Goal: Transaction & Acquisition: Subscribe to service/newsletter

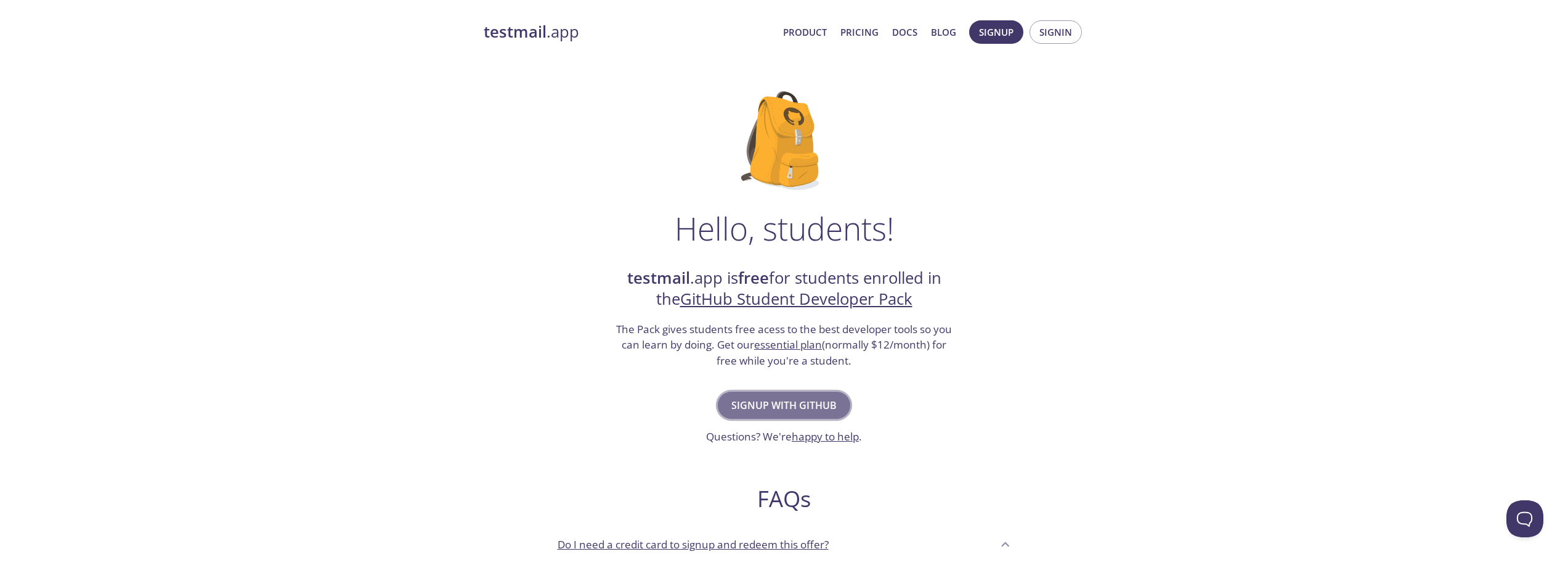
click at [792, 413] on span "Signup with GitHub" at bounding box center [784, 405] width 105 height 17
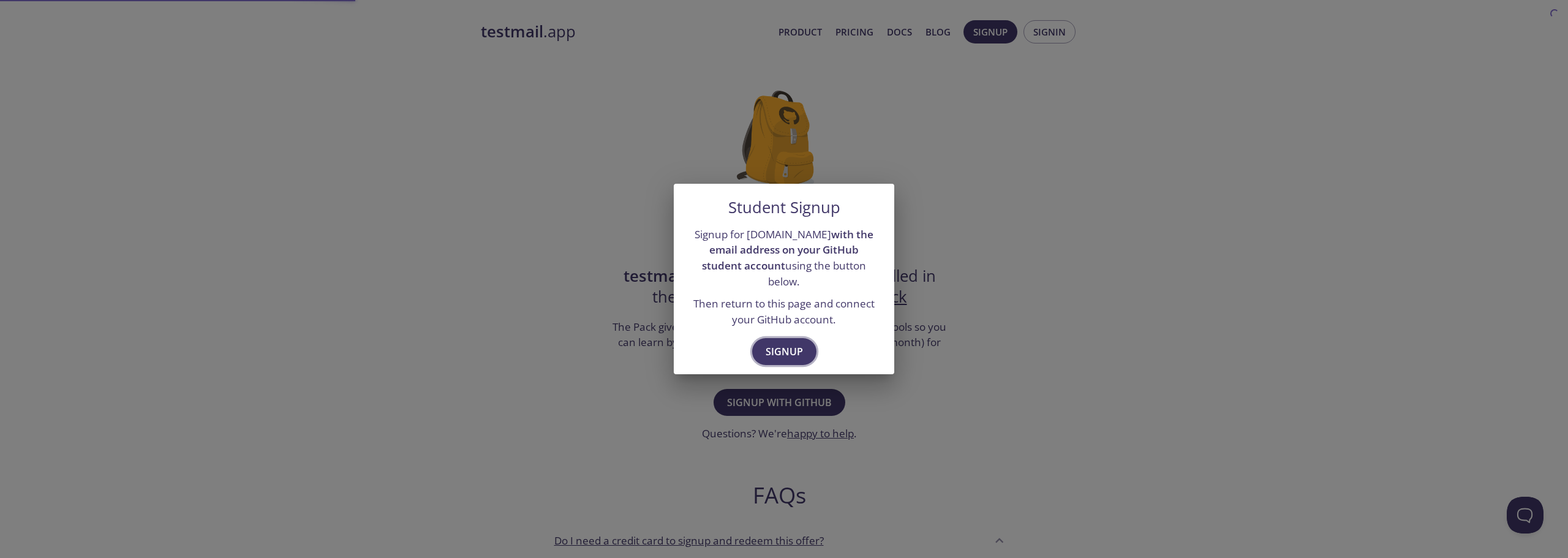
click at [789, 343] on span "Signup" at bounding box center [784, 352] width 37 height 17
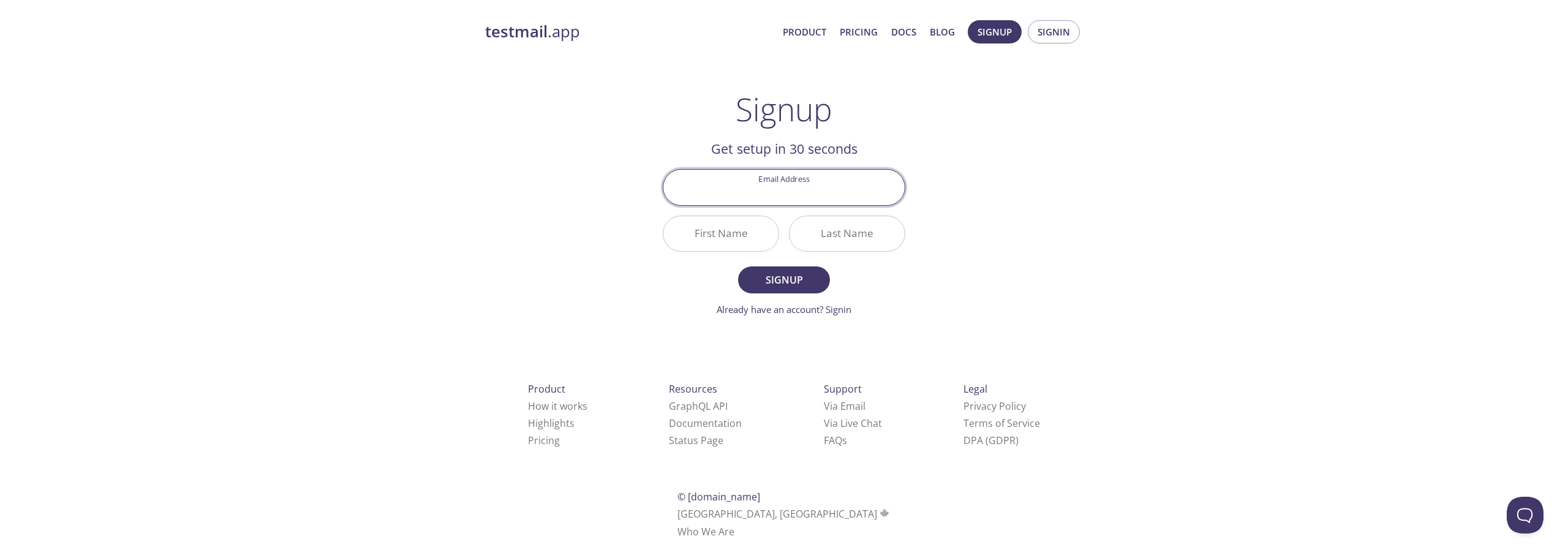
click at [550, 33] on link "testmail .app" at bounding box center [629, 32] width 288 height 21
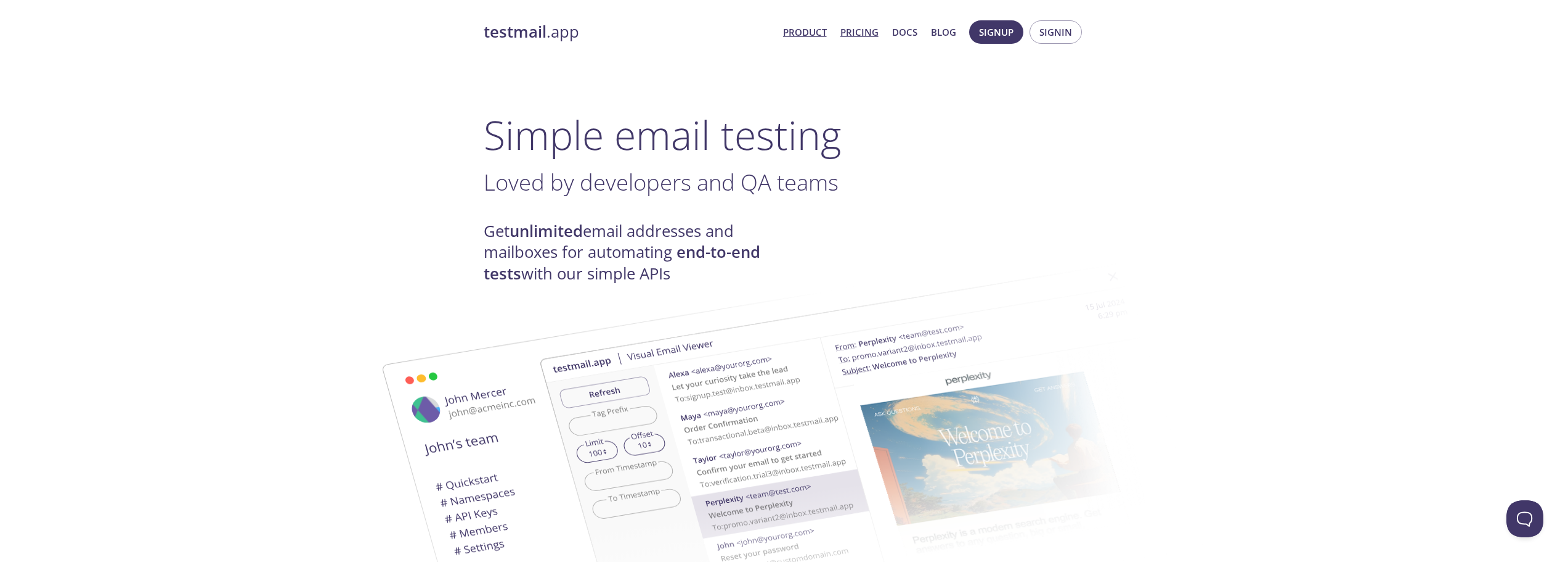
click at [862, 34] on link "Pricing" at bounding box center [860, 32] width 38 height 16
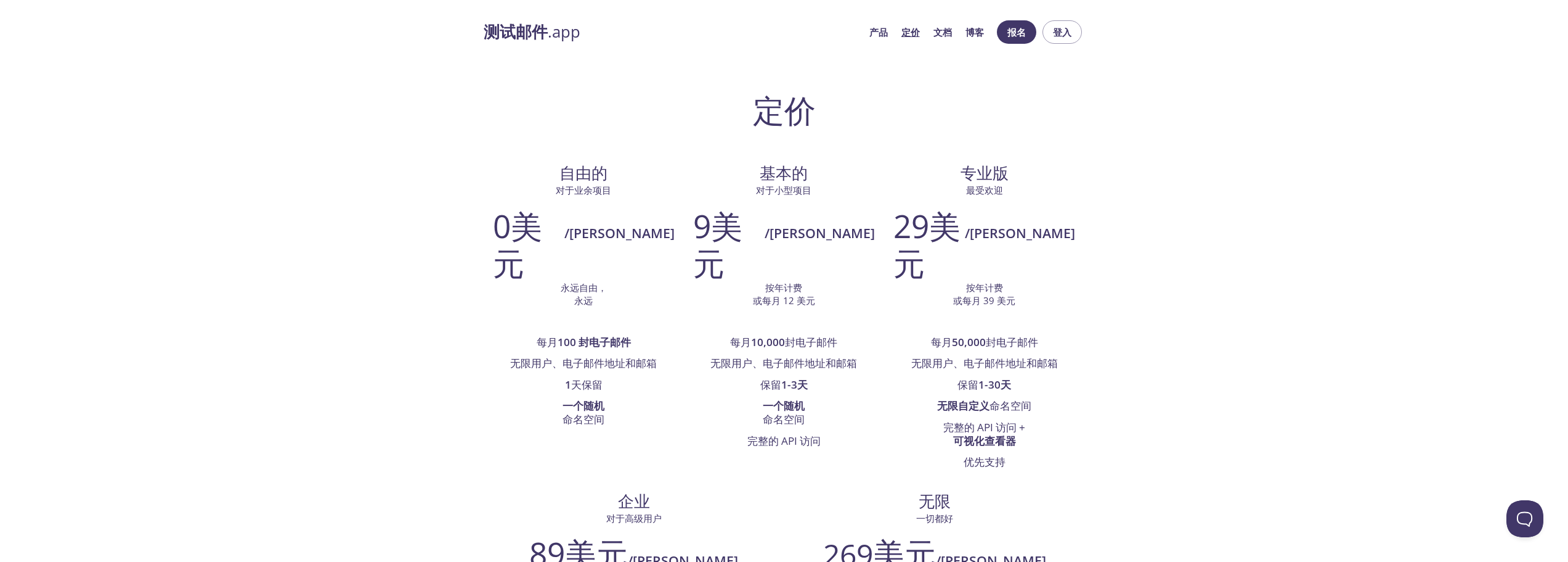
click at [540, 34] on font "测试邮件" at bounding box center [516, 32] width 64 height 22
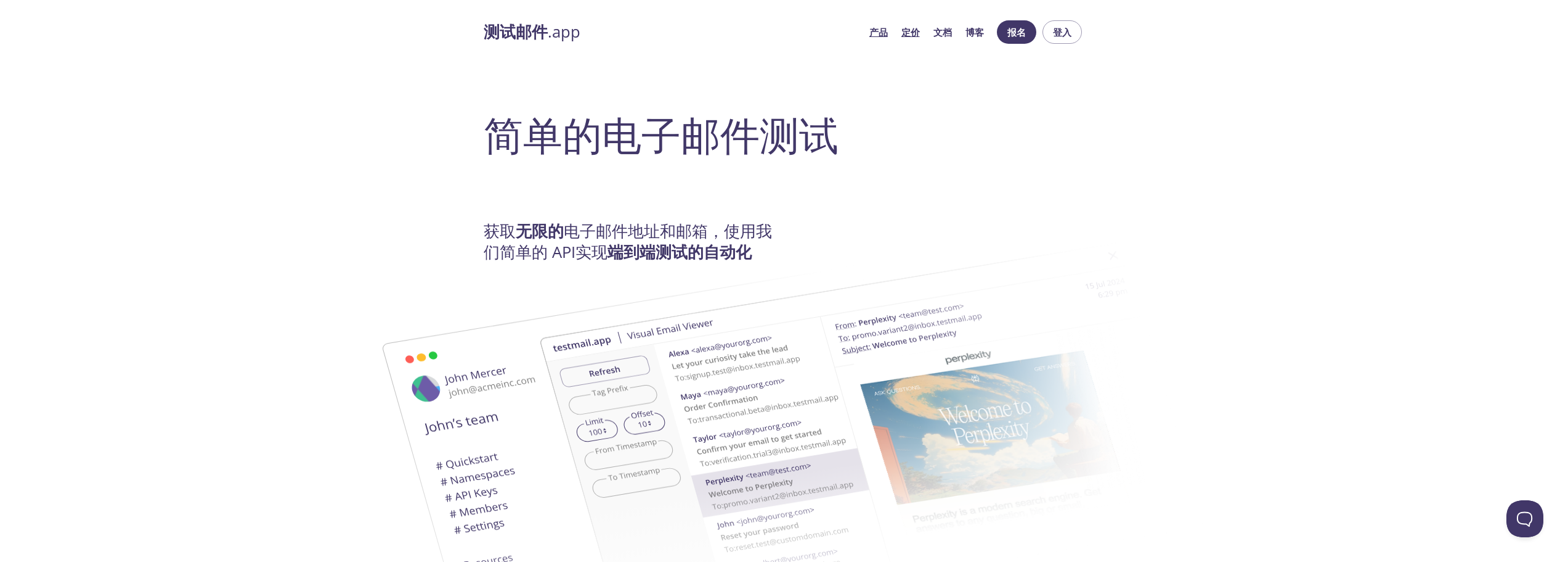
click at [910, 34] on font "定价" at bounding box center [910, 32] width 18 height 12
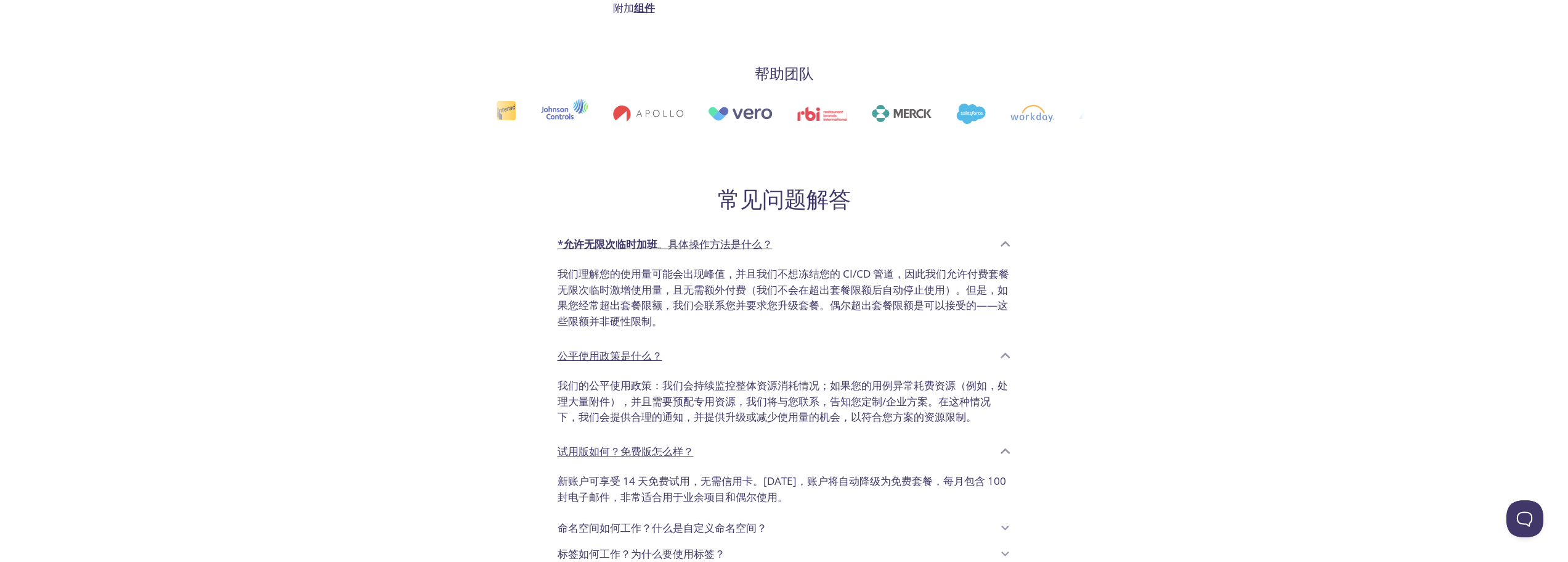
scroll to position [864, 0]
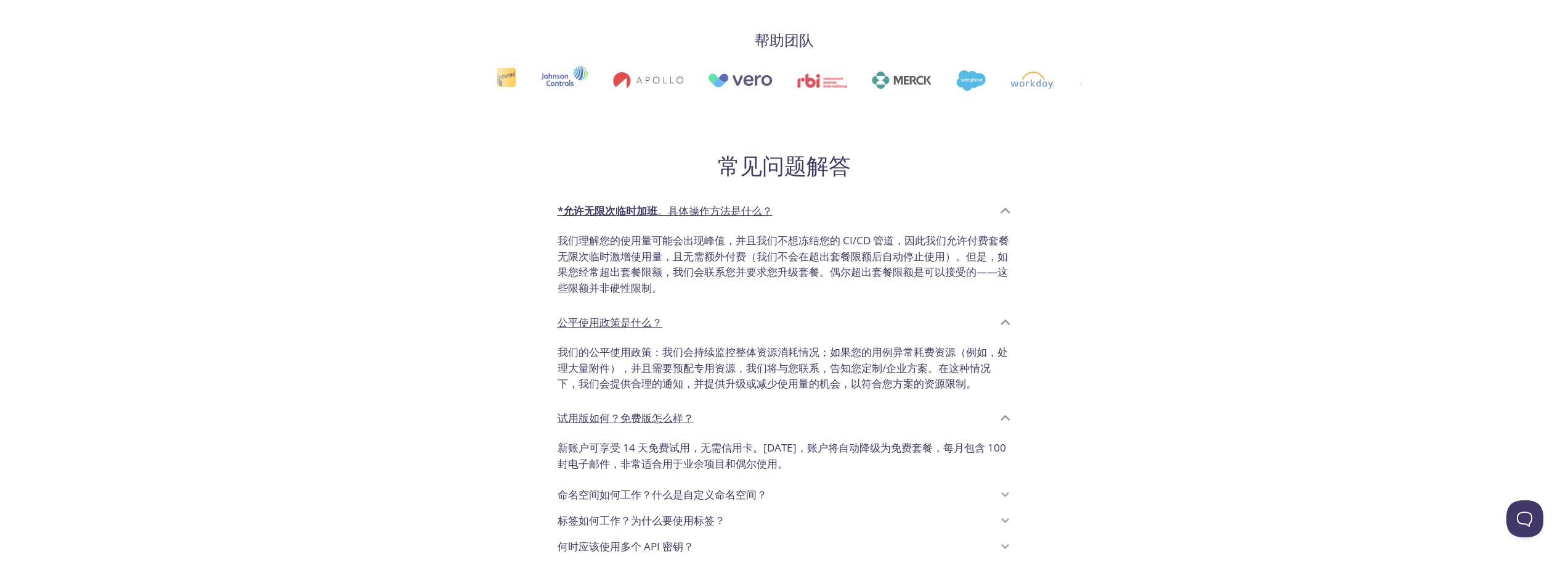
click at [740, 561] on div "还有其他限制吗？我可以发送附件吗？" at bounding box center [775, 573] width 435 height 21
drag, startPoint x: 556, startPoint y: 367, endPoint x: 762, endPoint y: 369, distance: 206.0
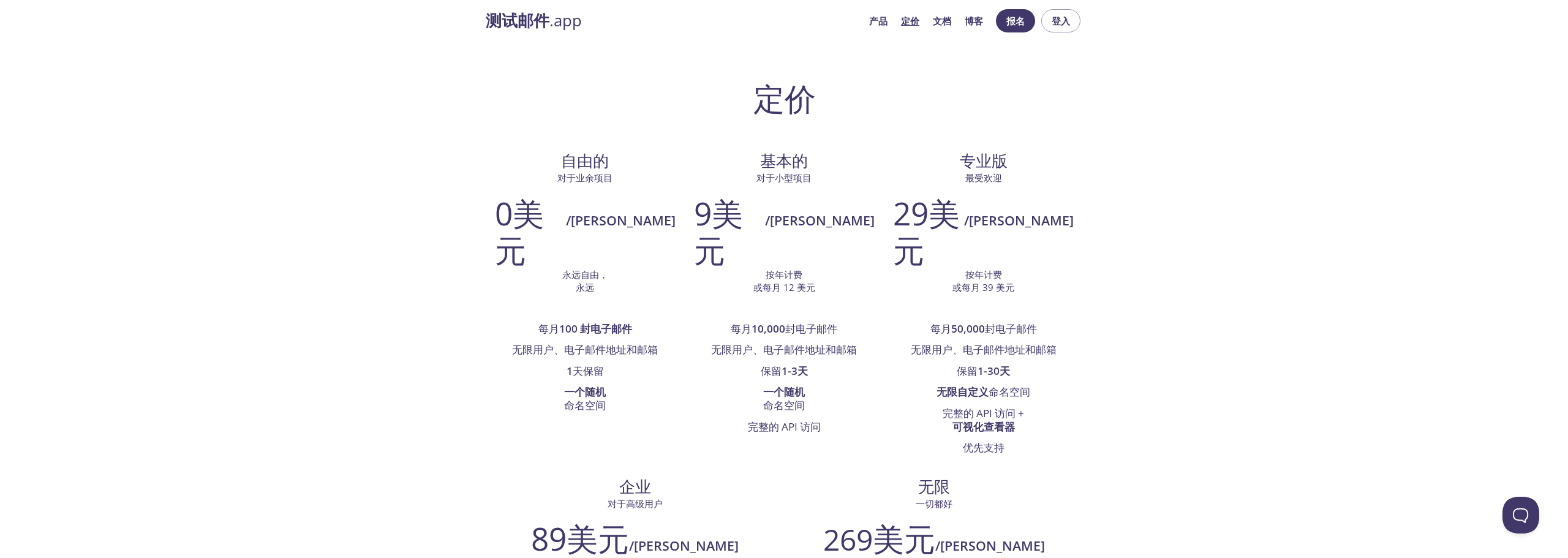
scroll to position [0, 0]
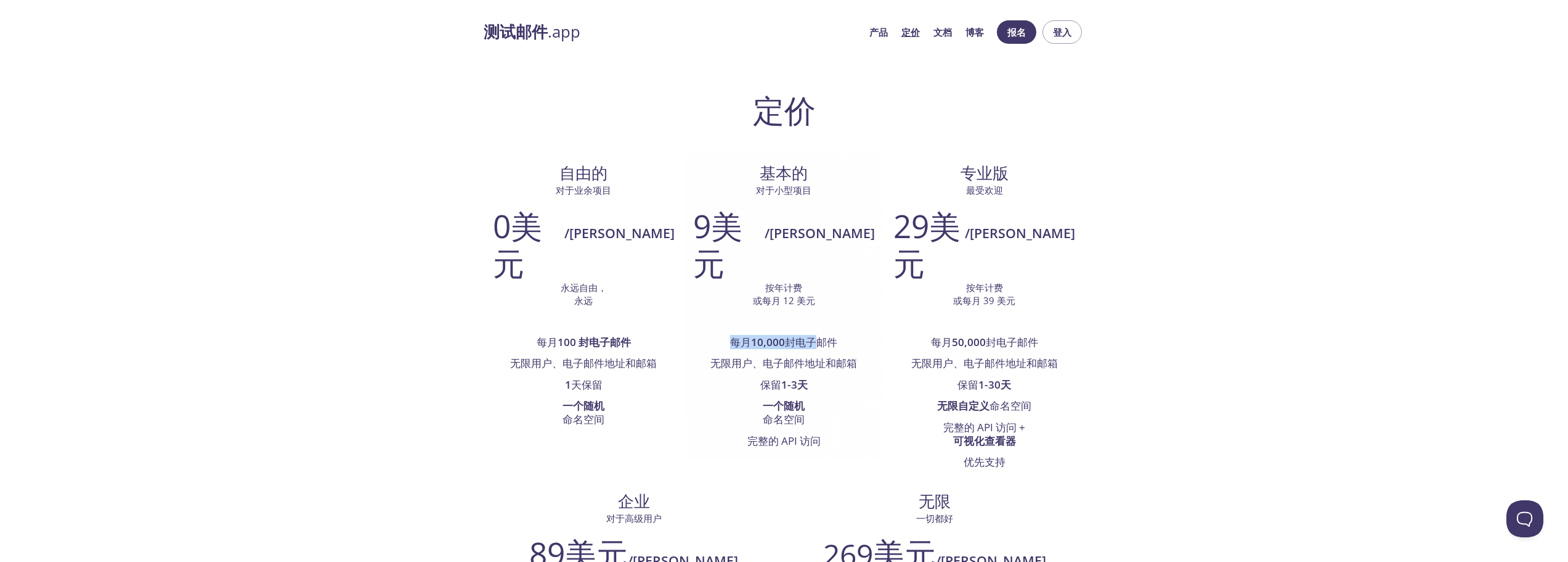
drag, startPoint x: 618, startPoint y: 301, endPoint x: 715, endPoint y: 314, distance: 97.9
click at [709, 319] on li "每月 10,000 封电子邮件" at bounding box center [784, 336] width 182 height 35
click at [715, 319] on li "每月 10,000 封电子邮件" at bounding box center [784, 336] width 182 height 35
click at [1020, 24] on font "报名" at bounding box center [1016, 32] width 18 height 16
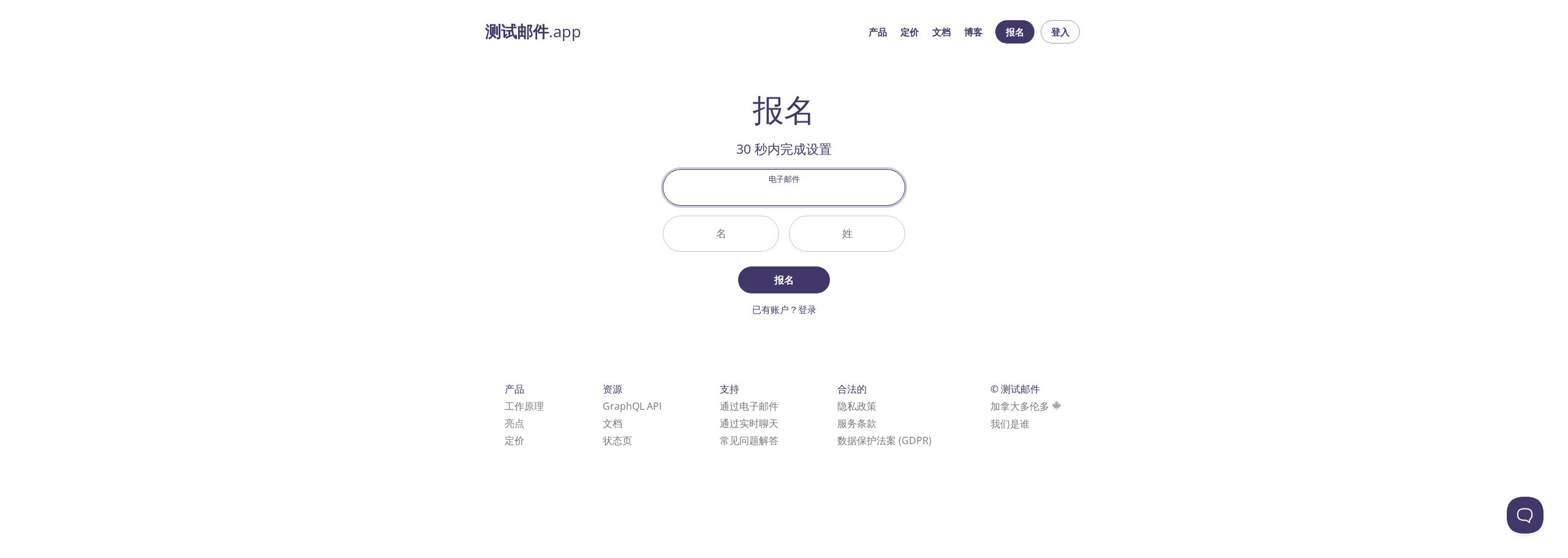
click at [777, 183] on input "电子邮件" at bounding box center [784, 186] width 242 height 35
paste input "mason64640@outlook.com"
type input "mason64640@outlook.com"
click at [727, 237] on input "名" at bounding box center [721, 233] width 115 height 35
type input "Dg"
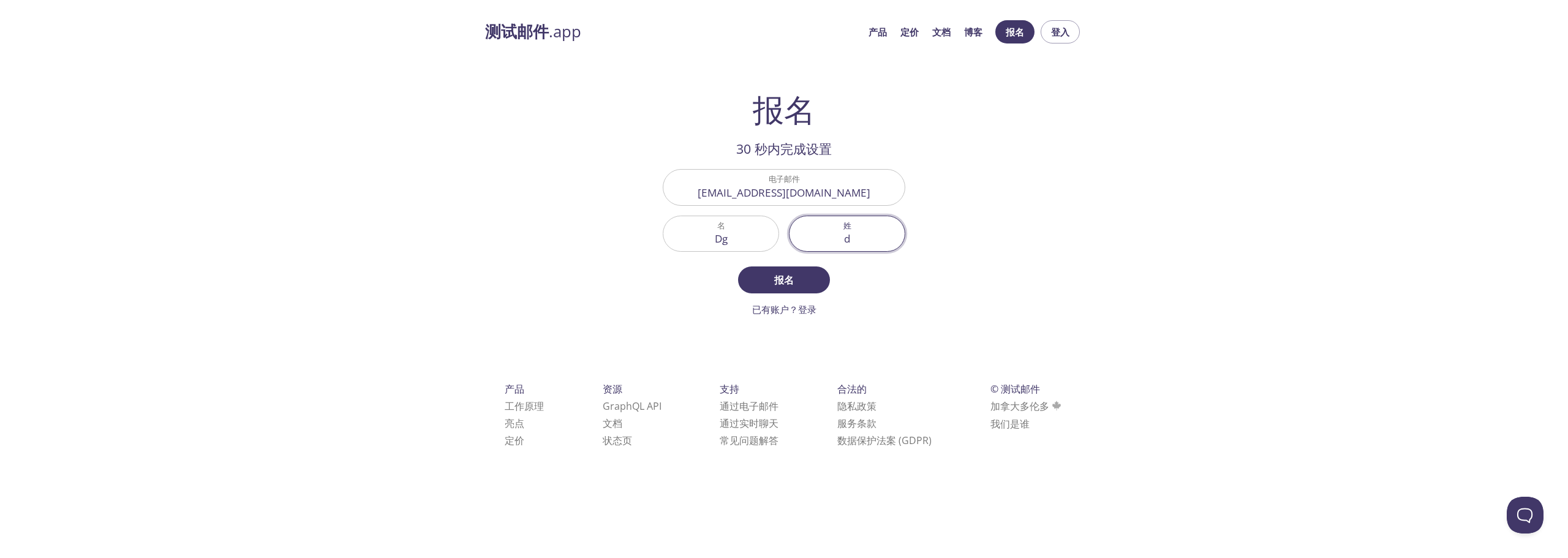
click at [846, 239] on input "d" at bounding box center [846, 233] width 115 height 35
type input "dg"
click at [751, 241] on input "Dgd" at bounding box center [721, 233] width 115 height 35
type input "Dgds"
click at [848, 247] on input "dg" at bounding box center [846, 233] width 115 height 35
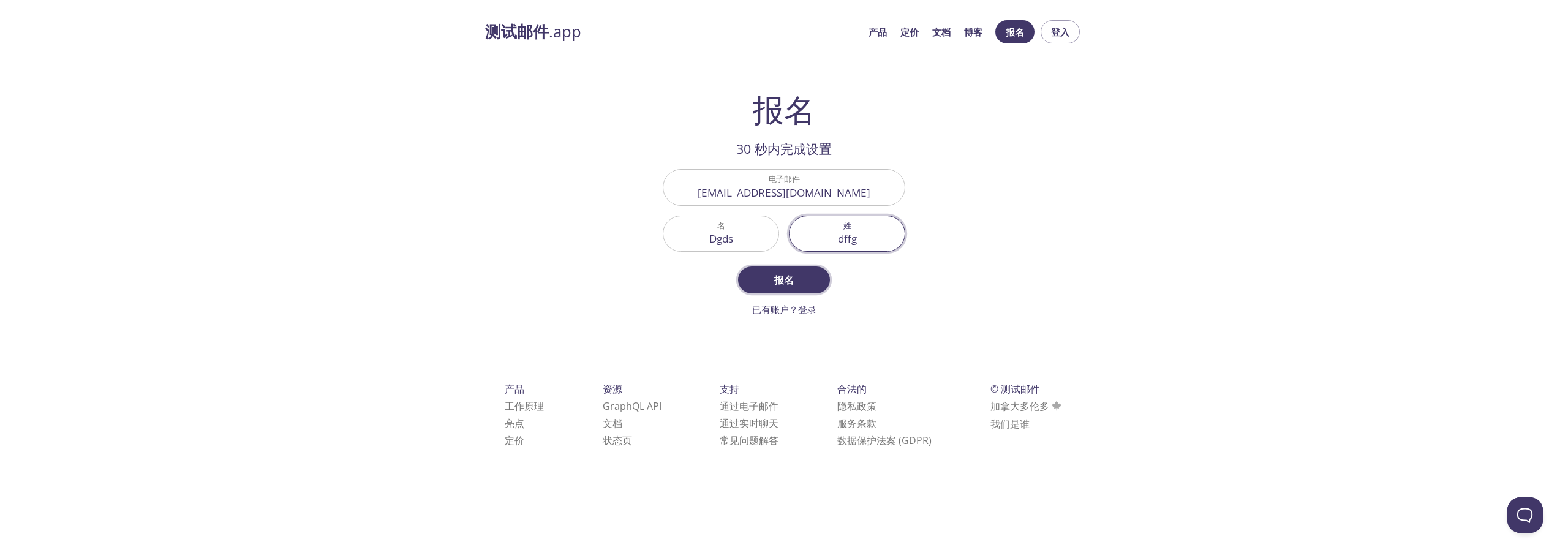
type input "dffg"
click at [781, 279] on font "报名" at bounding box center [784, 279] width 20 height 13
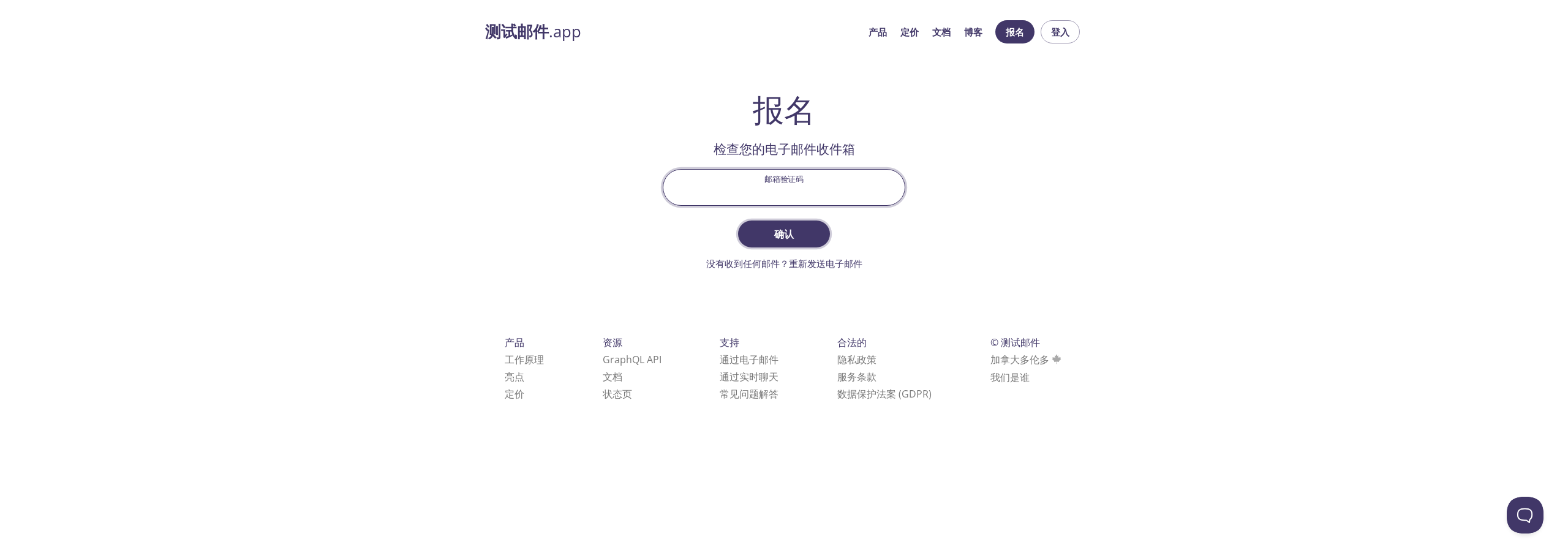
drag, startPoint x: 781, startPoint y: 188, endPoint x: 781, endPoint y: 230, distance: 42.0
click at [782, 191] on input "邮箱验证码" at bounding box center [784, 186] width 242 height 35
paste input "HDYW1UP"
type input "HDYW1UP"
click at [781, 230] on font "确认" at bounding box center [784, 234] width 20 height 13
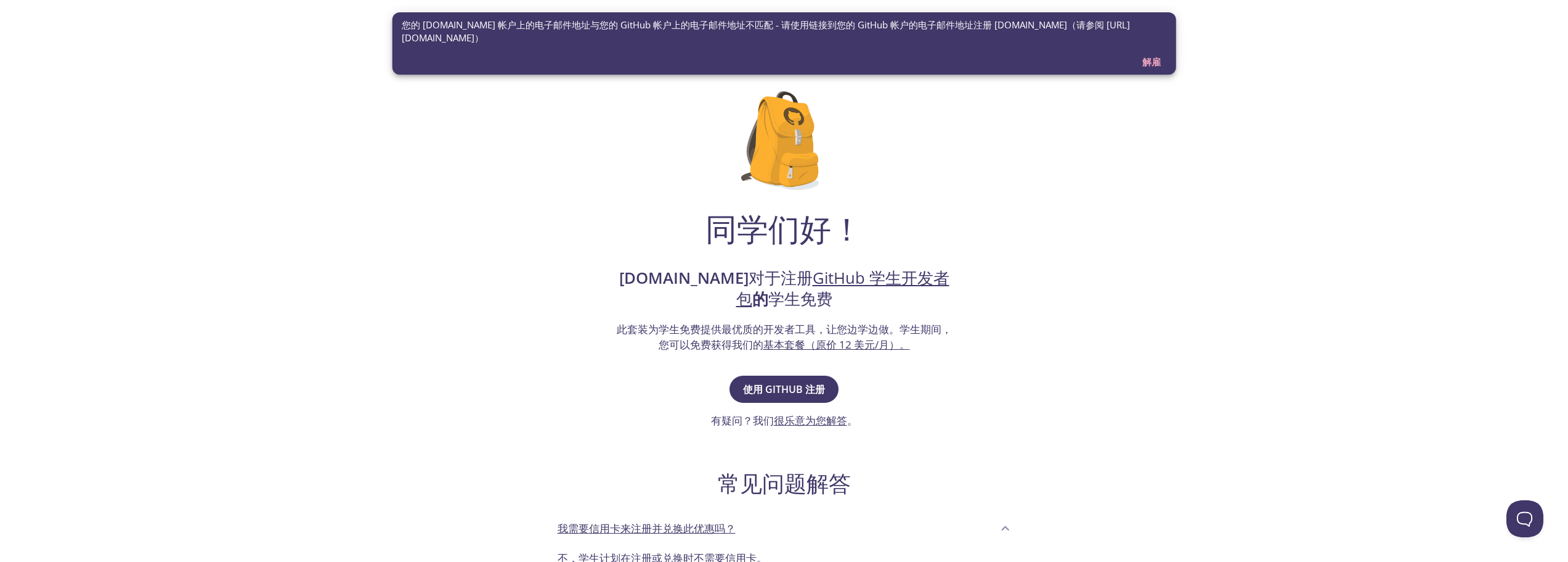
click at [885, 389] on div "同学们好！ [DOMAIN_NAME] 对于注册 GitHub 学生开发者包 的 学生免费 此套装为学生免费提供最优质的开发者工具，让您边学边做。 学生期间，…" at bounding box center [784, 416] width 602 height 689
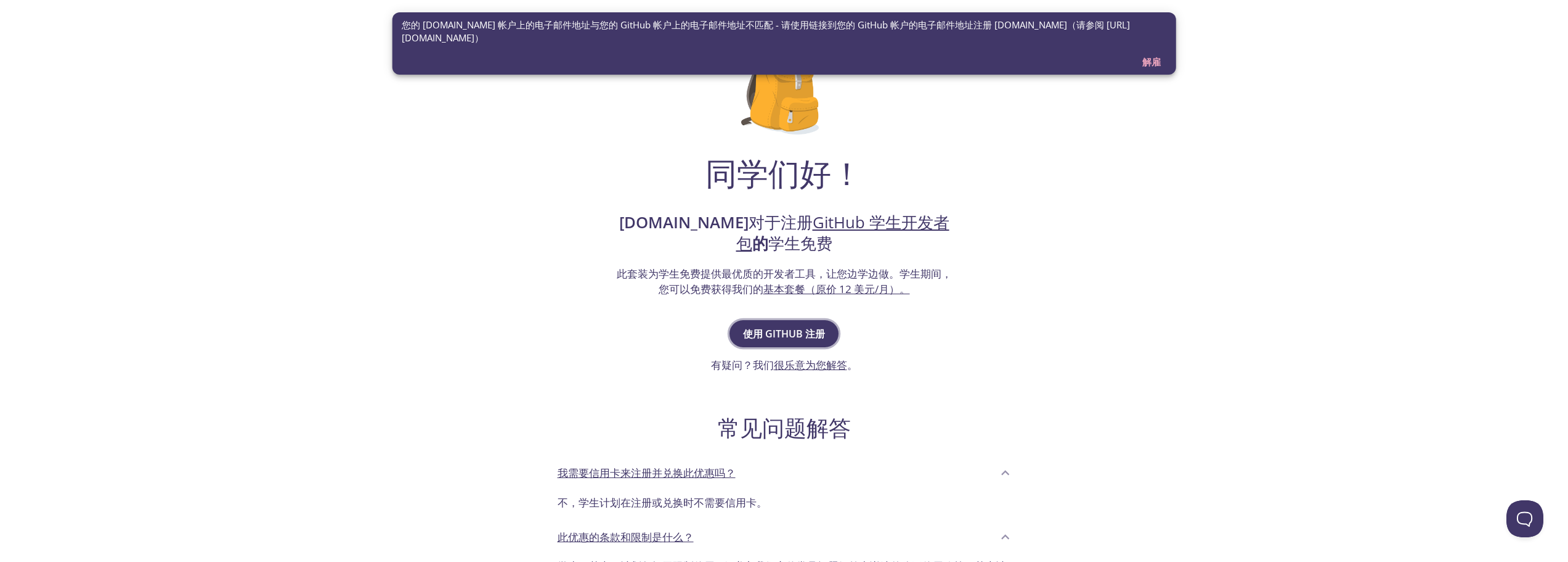
scroll to position [61, 0]
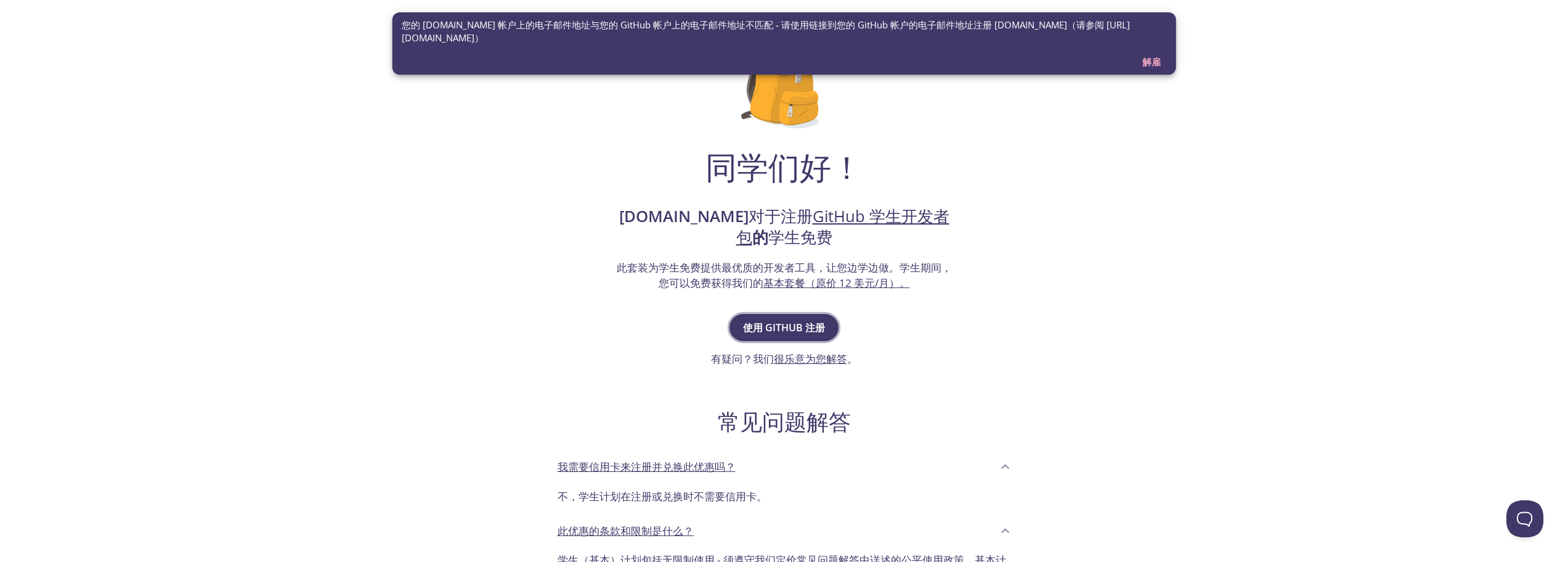
click at [796, 330] on font "使用 GitHub 注册" at bounding box center [784, 327] width 82 height 13
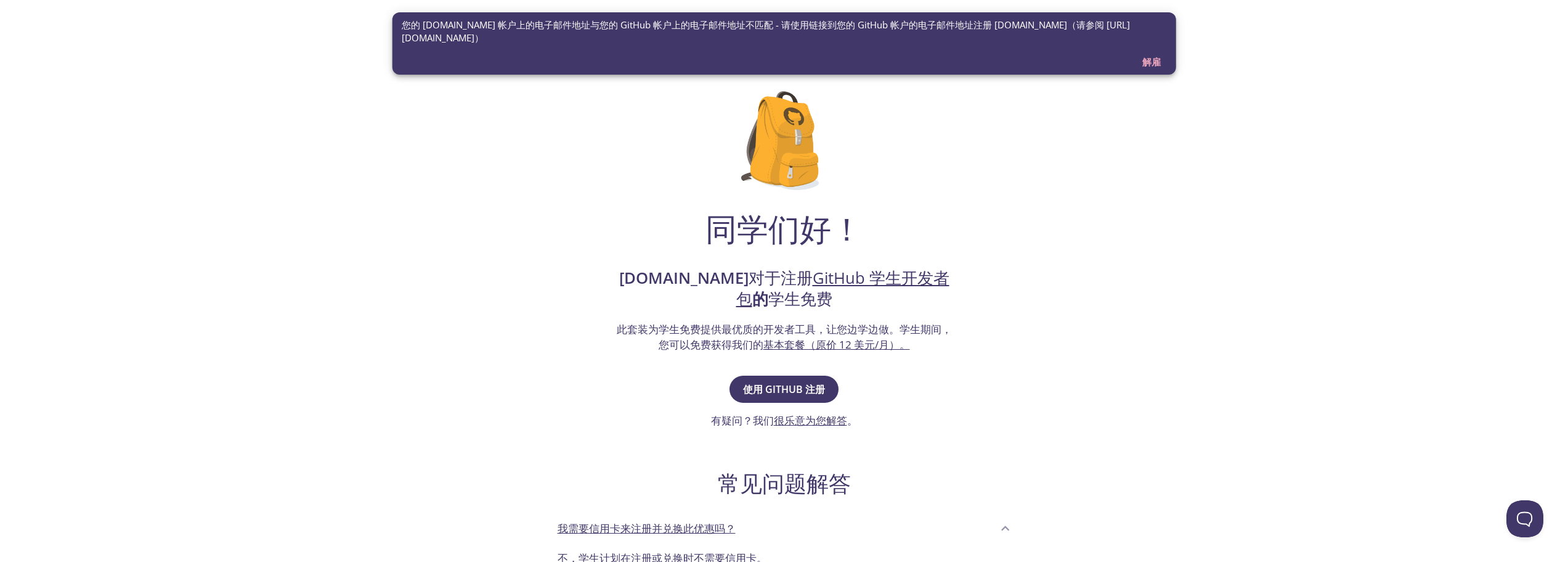
drag, startPoint x: 1153, startPoint y: 61, endPoint x: 1089, endPoint y: 48, distance: 65.3
click at [1153, 61] on font "解雇" at bounding box center [1151, 61] width 18 height 12
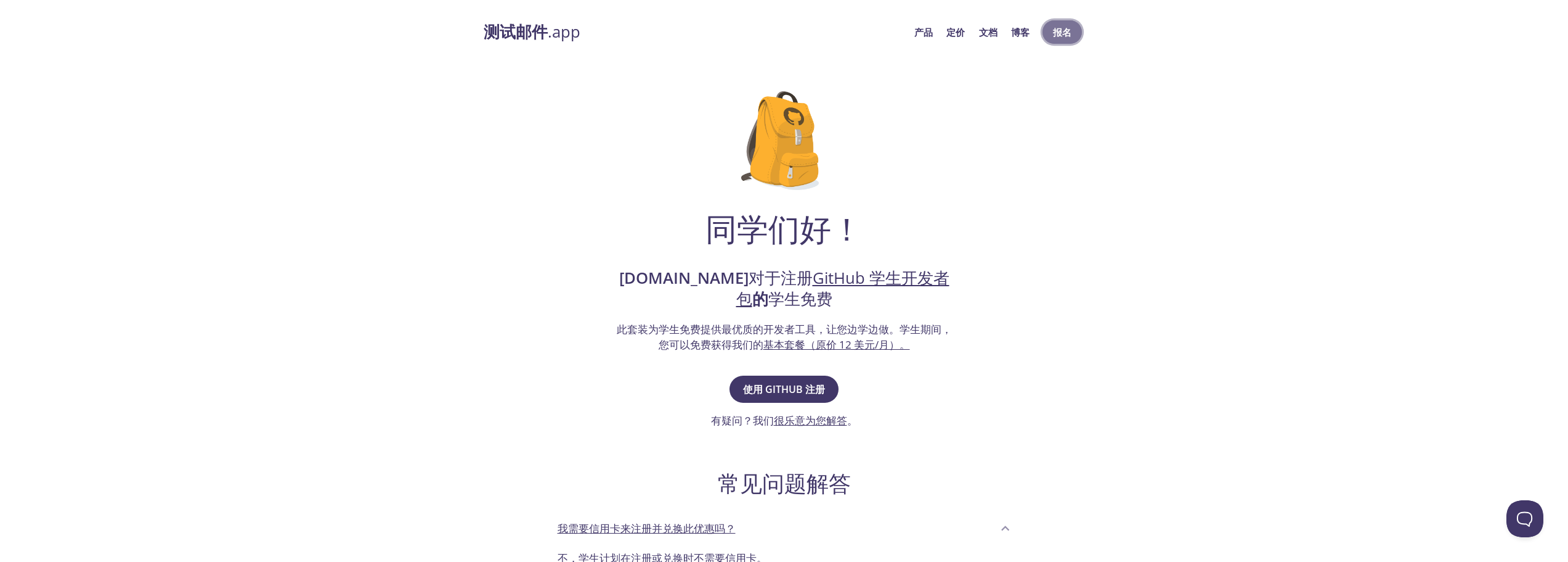
click at [1060, 26] on font "报名" at bounding box center [1062, 32] width 18 height 12
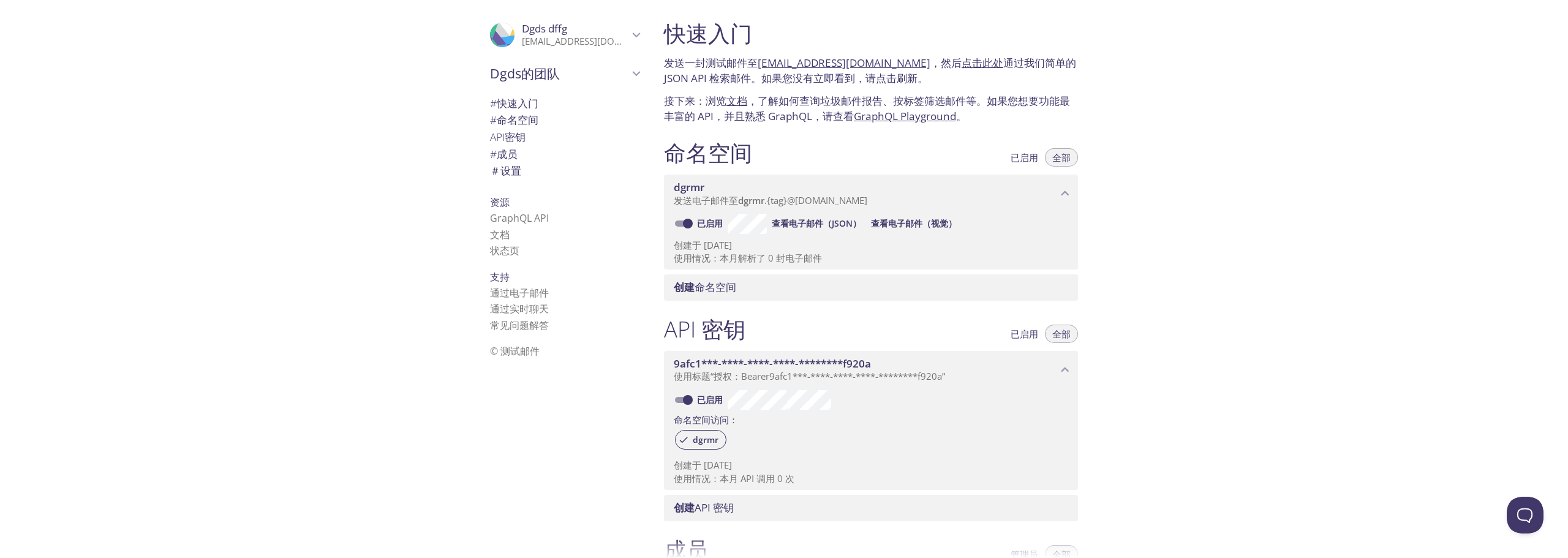
click at [559, 40] on font "mason64640@outlook.com" at bounding box center [595, 41] width 147 height 12
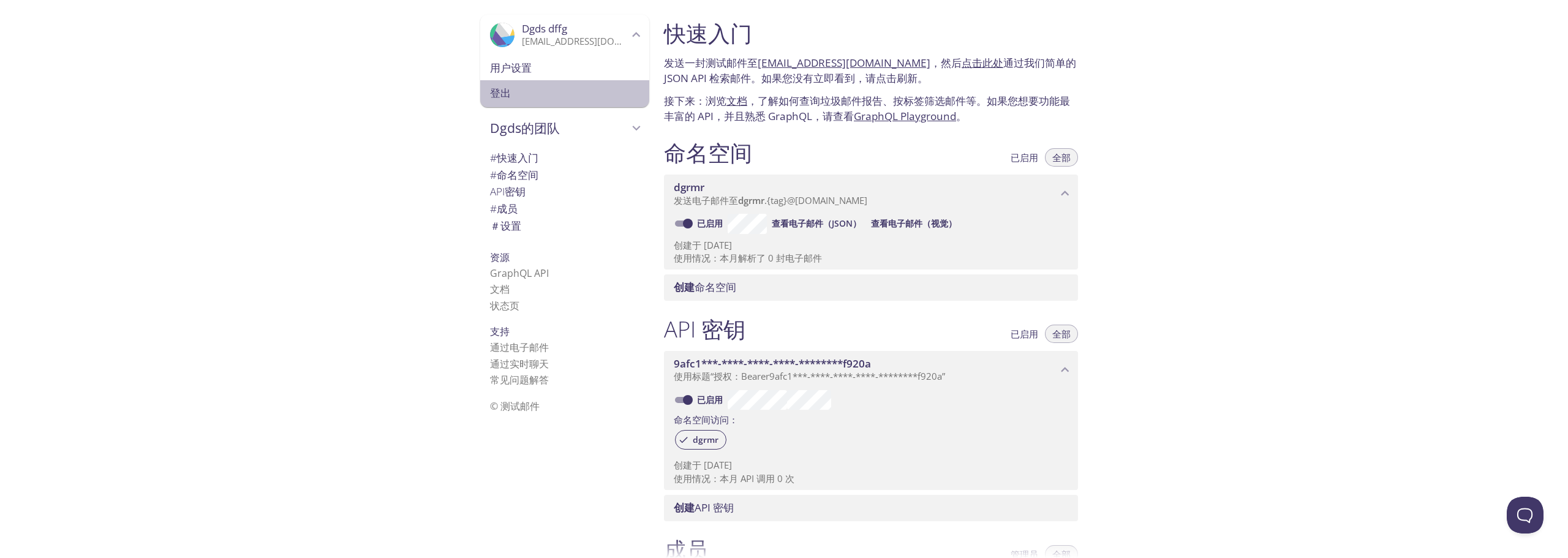
click at [543, 92] on span "登出" at bounding box center [564, 93] width 149 height 16
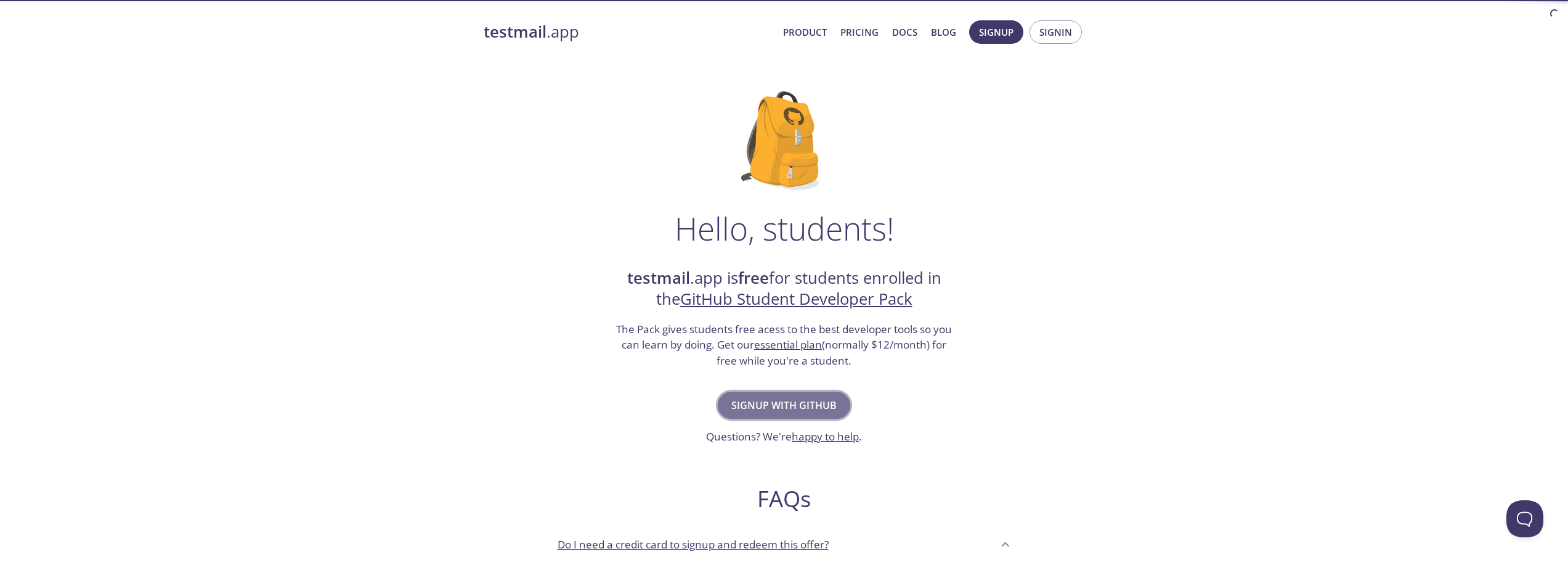
click at [792, 396] on button "Signup with GitHub" at bounding box center [784, 405] width 132 height 27
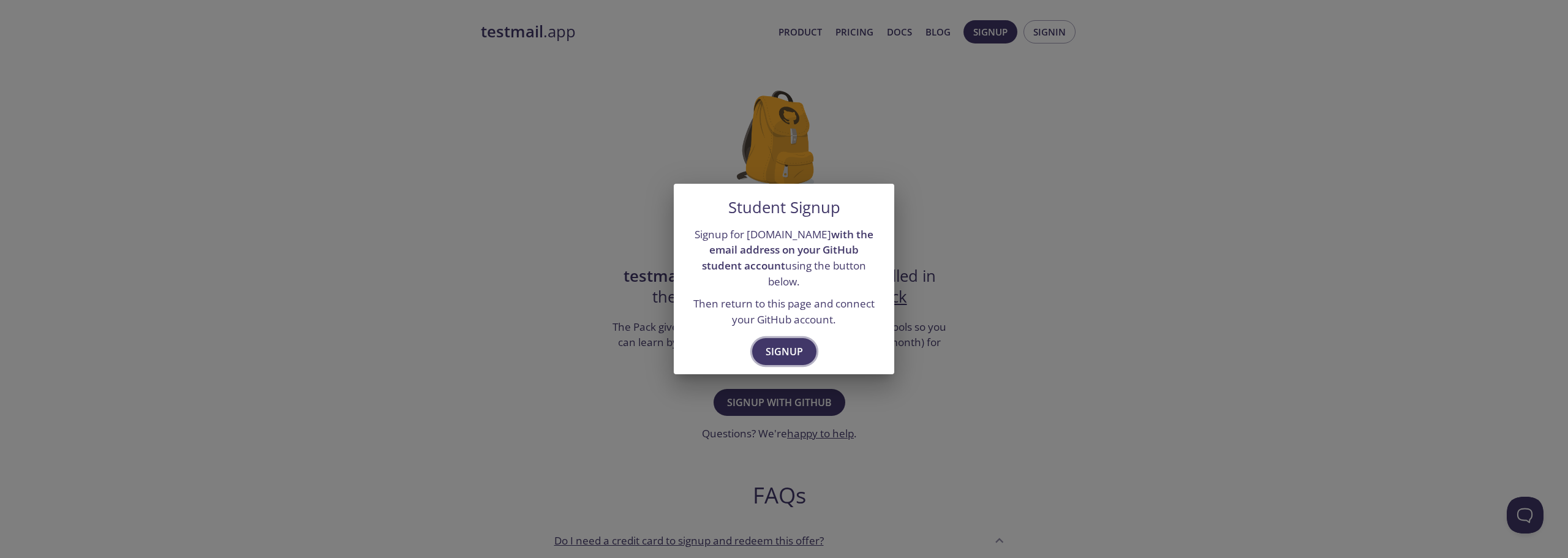
click at [800, 338] on button "Signup" at bounding box center [784, 352] width 65 height 27
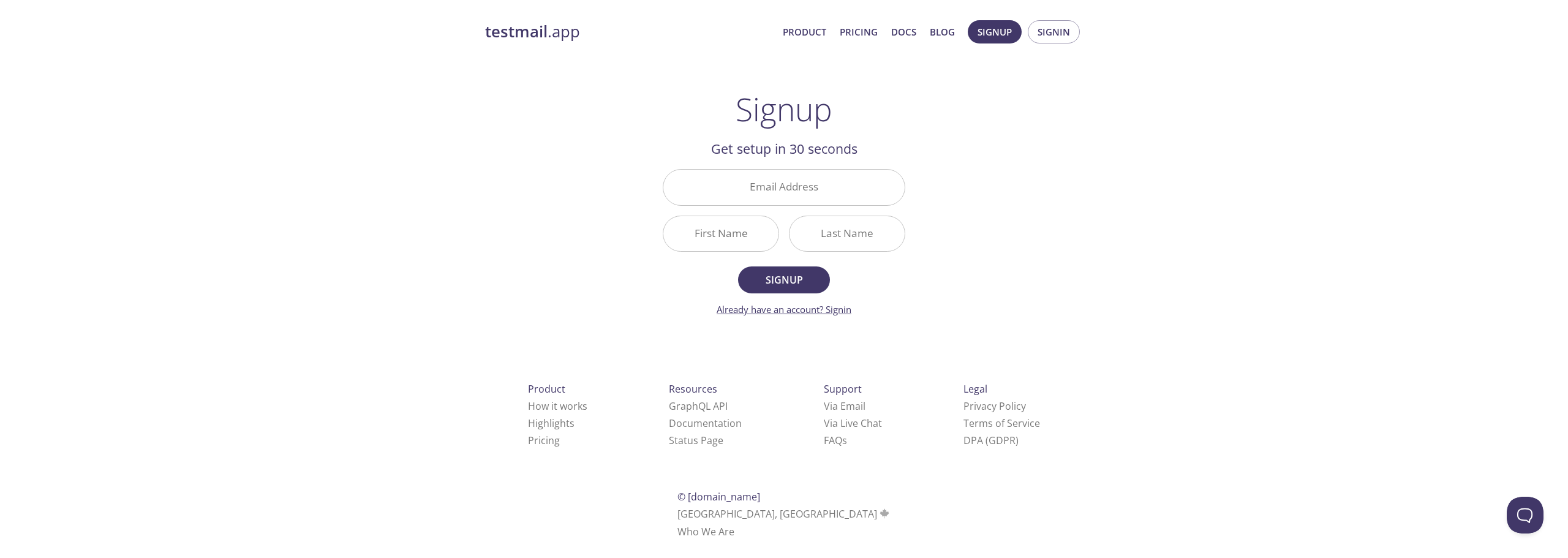
click at [832, 309] on link "Already have an account? Signin" at bounding box center [784, 309] width 135 height 12
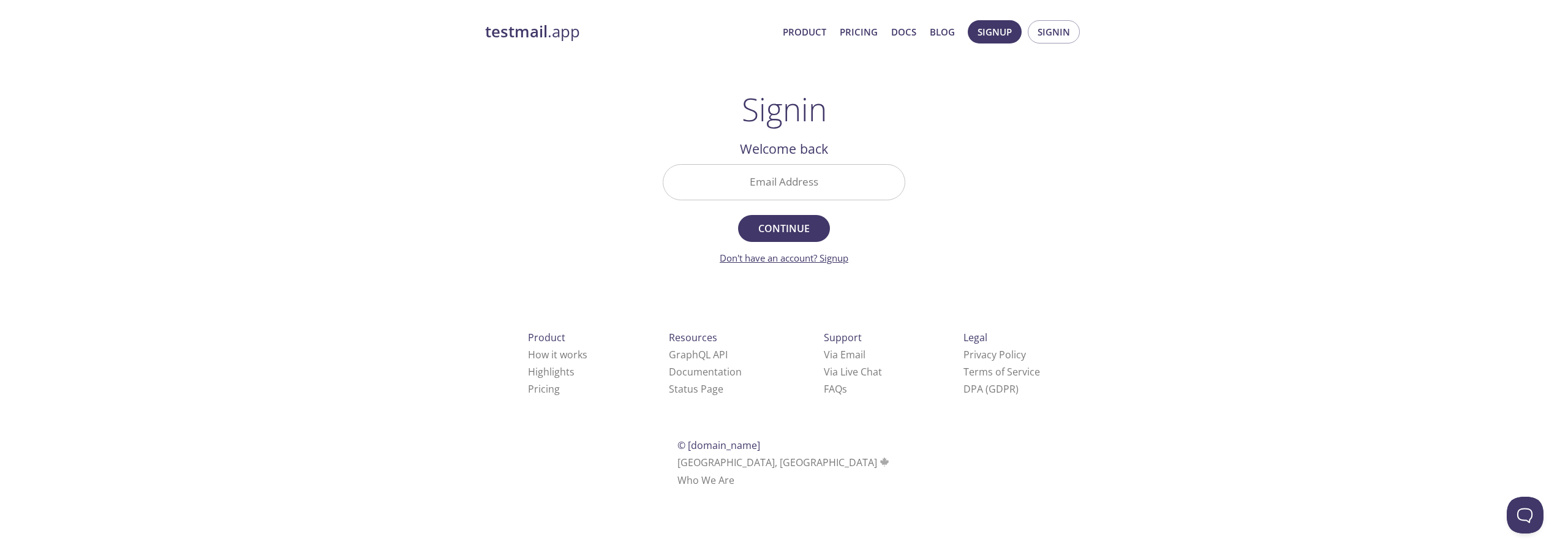
click at [830, 258] on link "Don't have an account? Signup" at bounding box center [784, 258] width 128 height 12
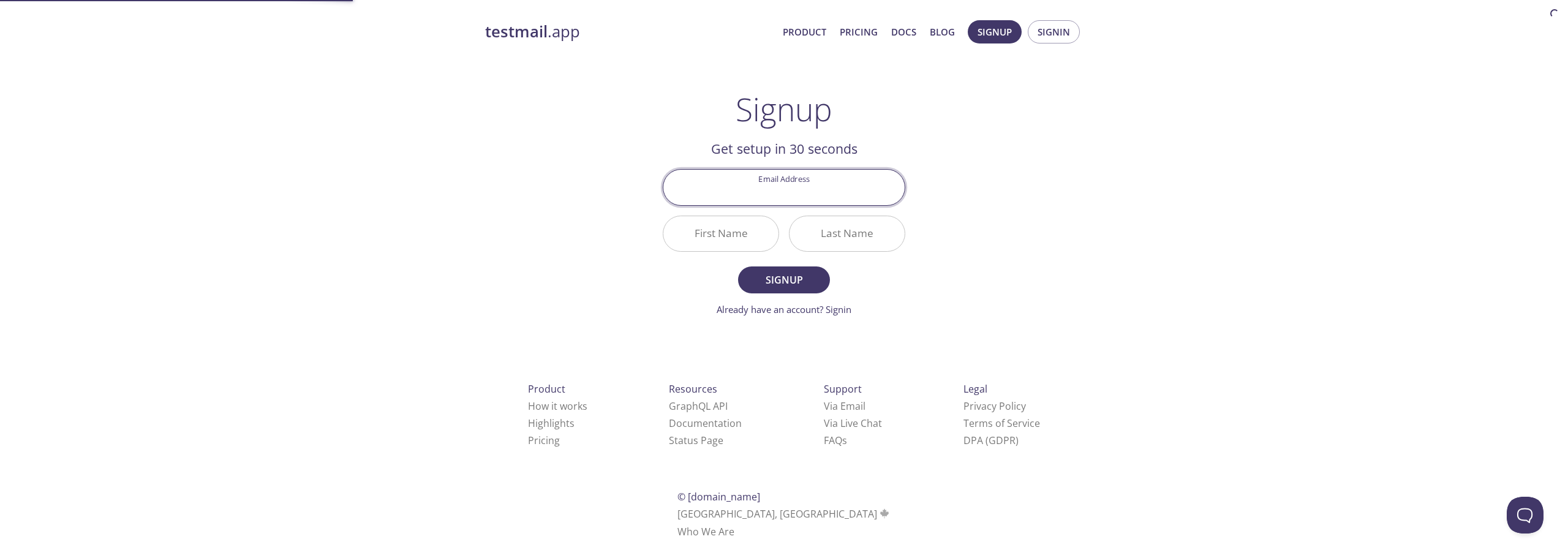
click at [796, 198] on input "Email Address" at bounding box center [784, 186] width 242 height 35
click at [979, 135] on div "testmail .app Product Pricing Docs Blog Signup Signin Signup Get setup in 30 se…" at bounding box center [784, 293] width 628 height 562
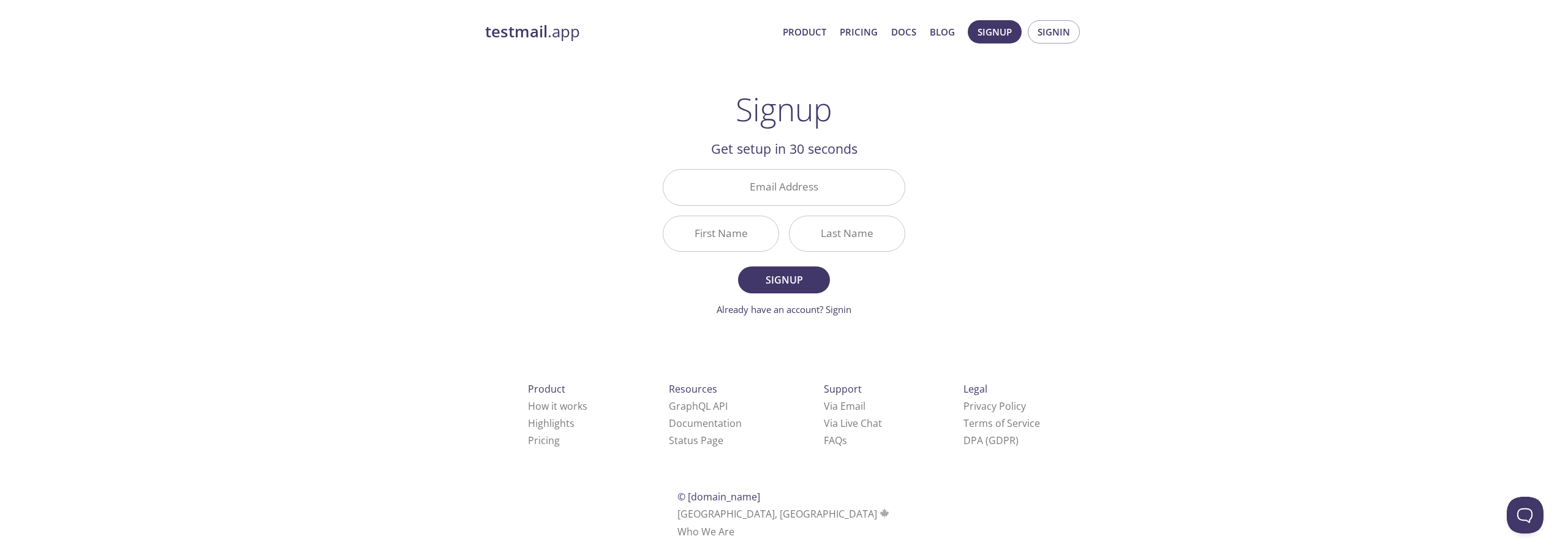
drag, startPoint x: 946, startPoint y: 166, endPoint x: 921, endPoint y: 183, distance: 30.2
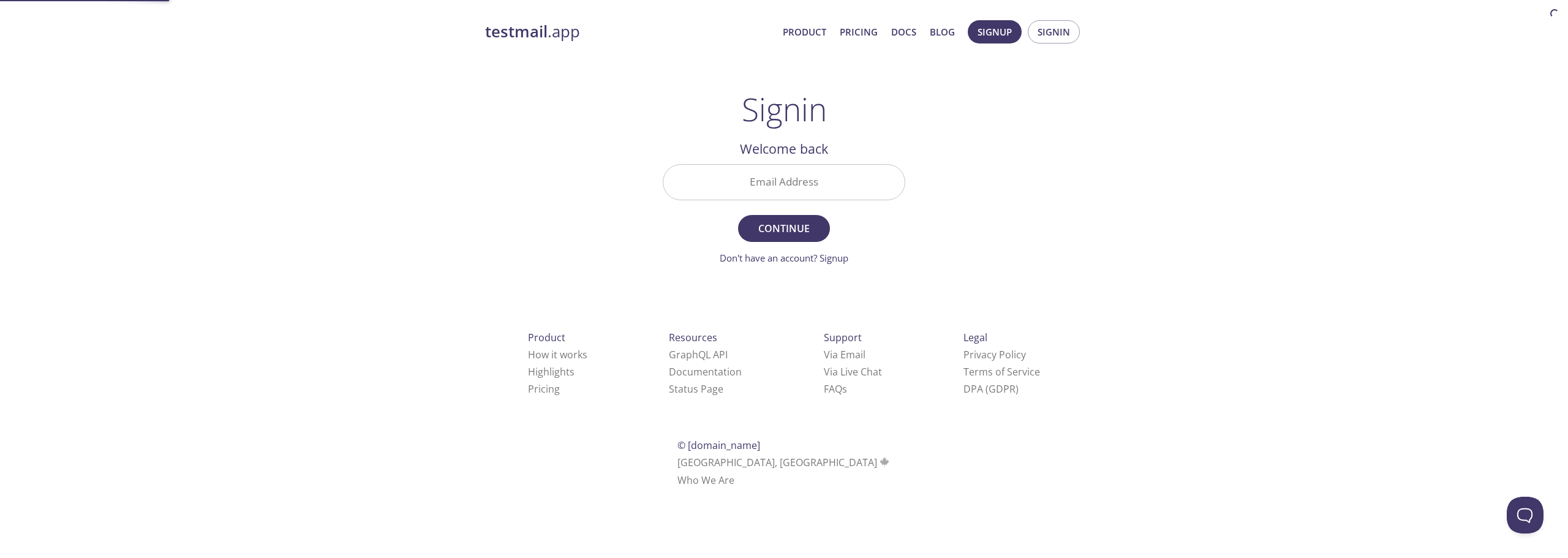
drag, startPoint x: 900, startPoint y: 235, endPoint x: 894, endPoint y: 230, distance: 7.8
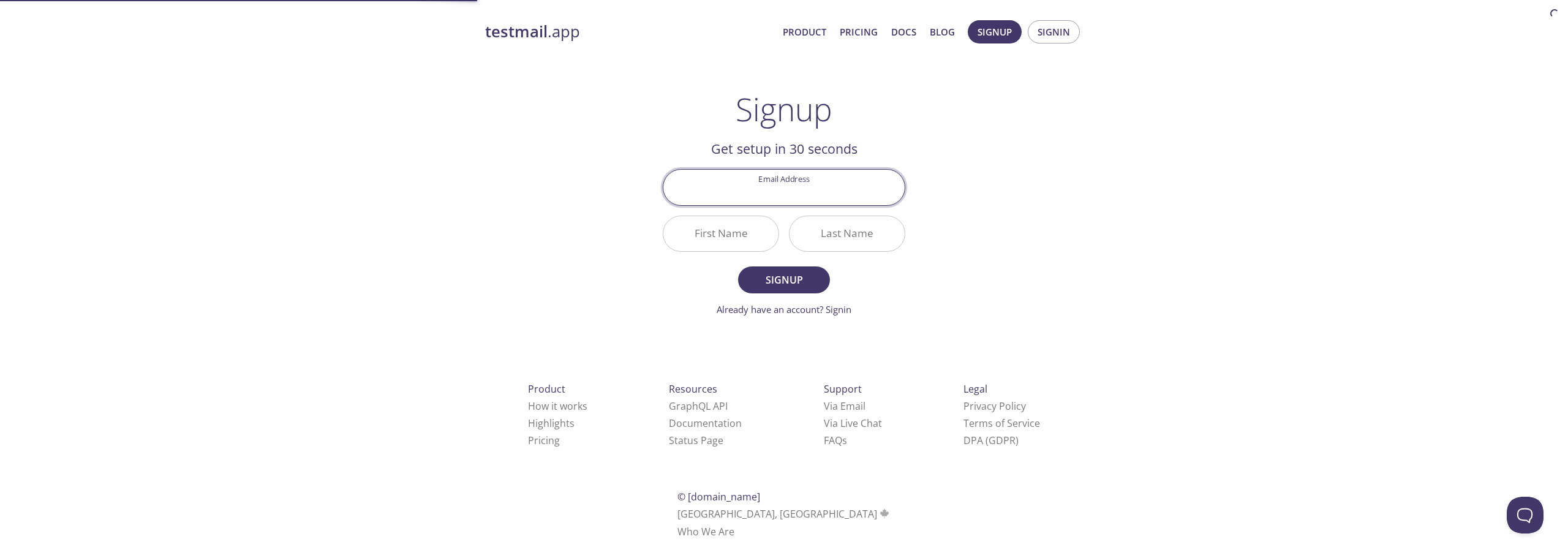
drag, startPoint x: 874, startPoint y: 231, endPoint x: 868, endPoint y: 233, distance: 6.3
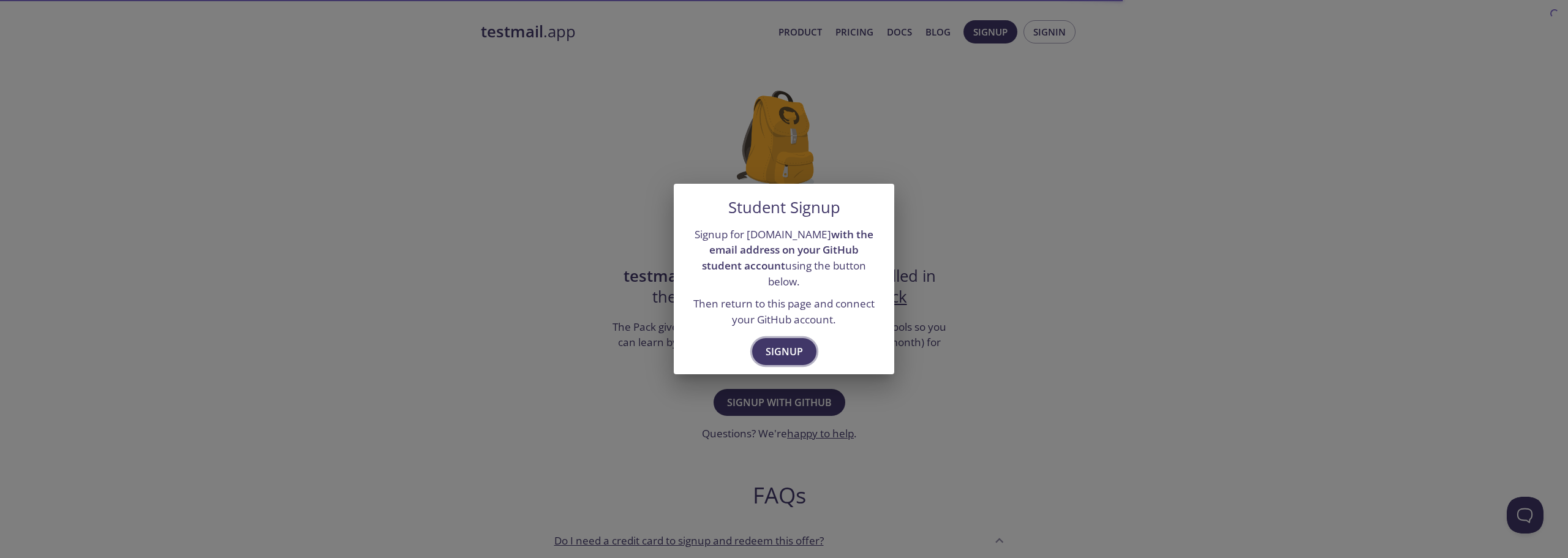
click at [770, 351] on span "Signup" at bounding box center [784, 352] width 37 height 17
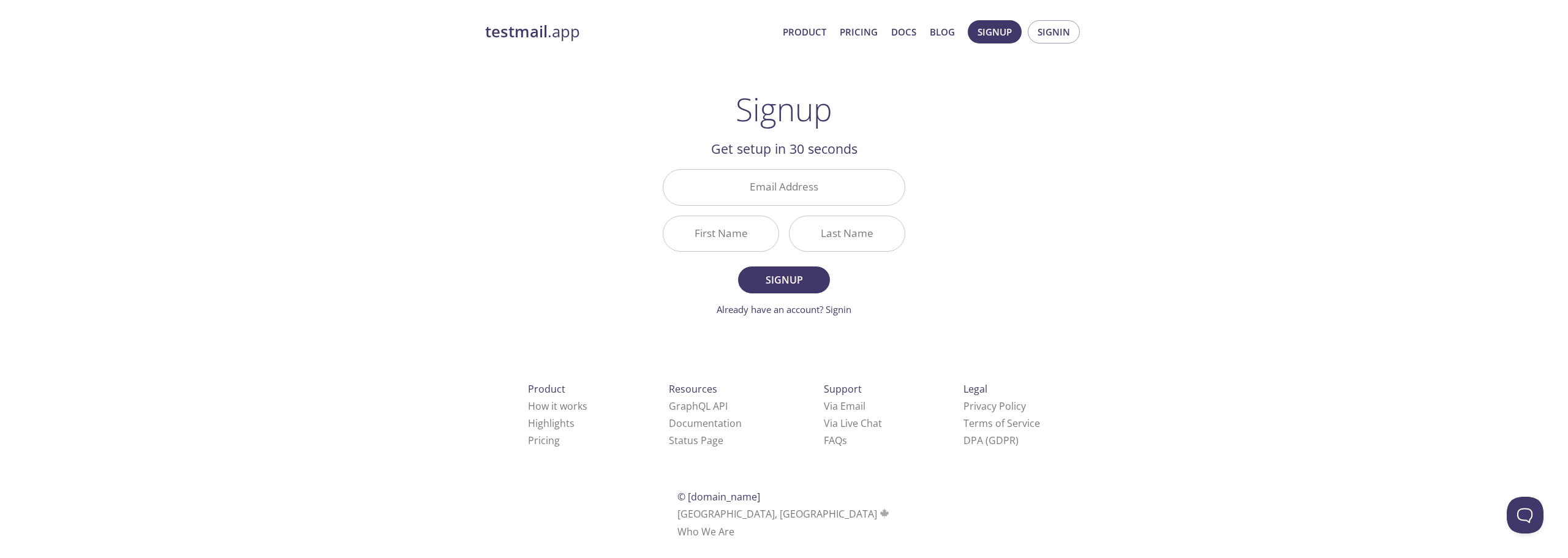
drag, startPoint x: 804, startPoint y: 317, endPoint x: 824, endPoint y: 323, distance: 20.9
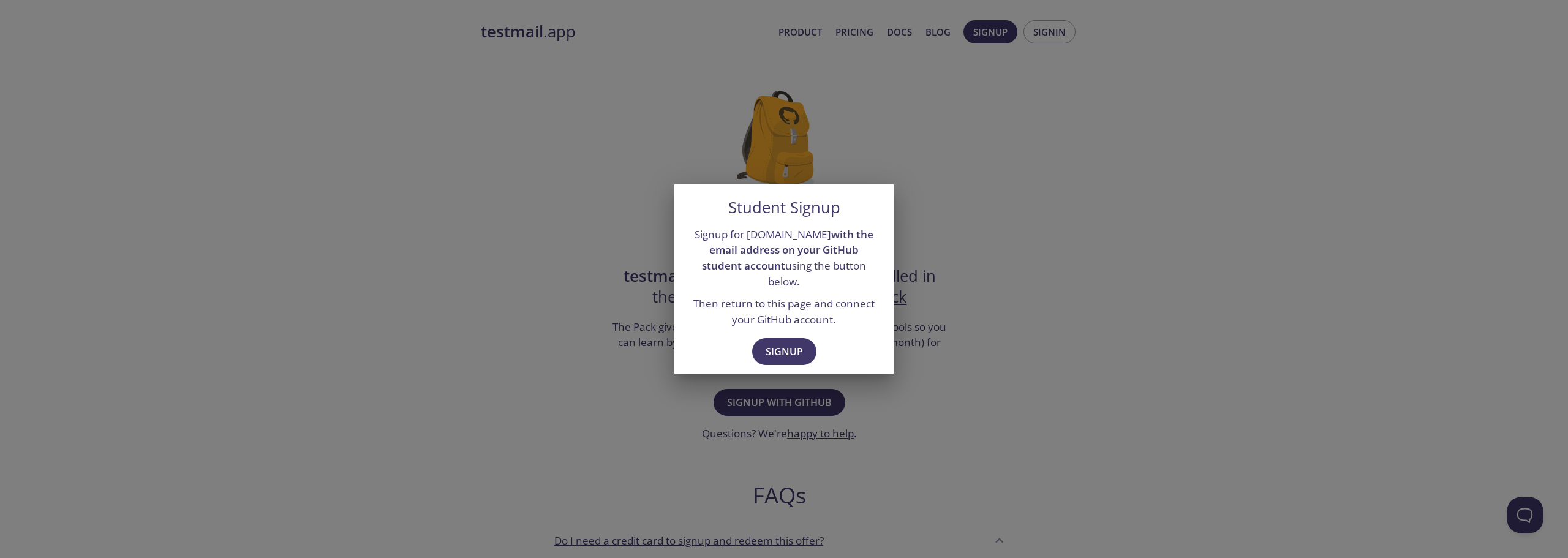
click at [919, 231] on div "Student Signup Signup for testmail.app with the email address on your GitHub st…" at bounding box center [784, 279] width 1568 height 558
